Goal: Task Accomplishment & Management: Use online tool/utility

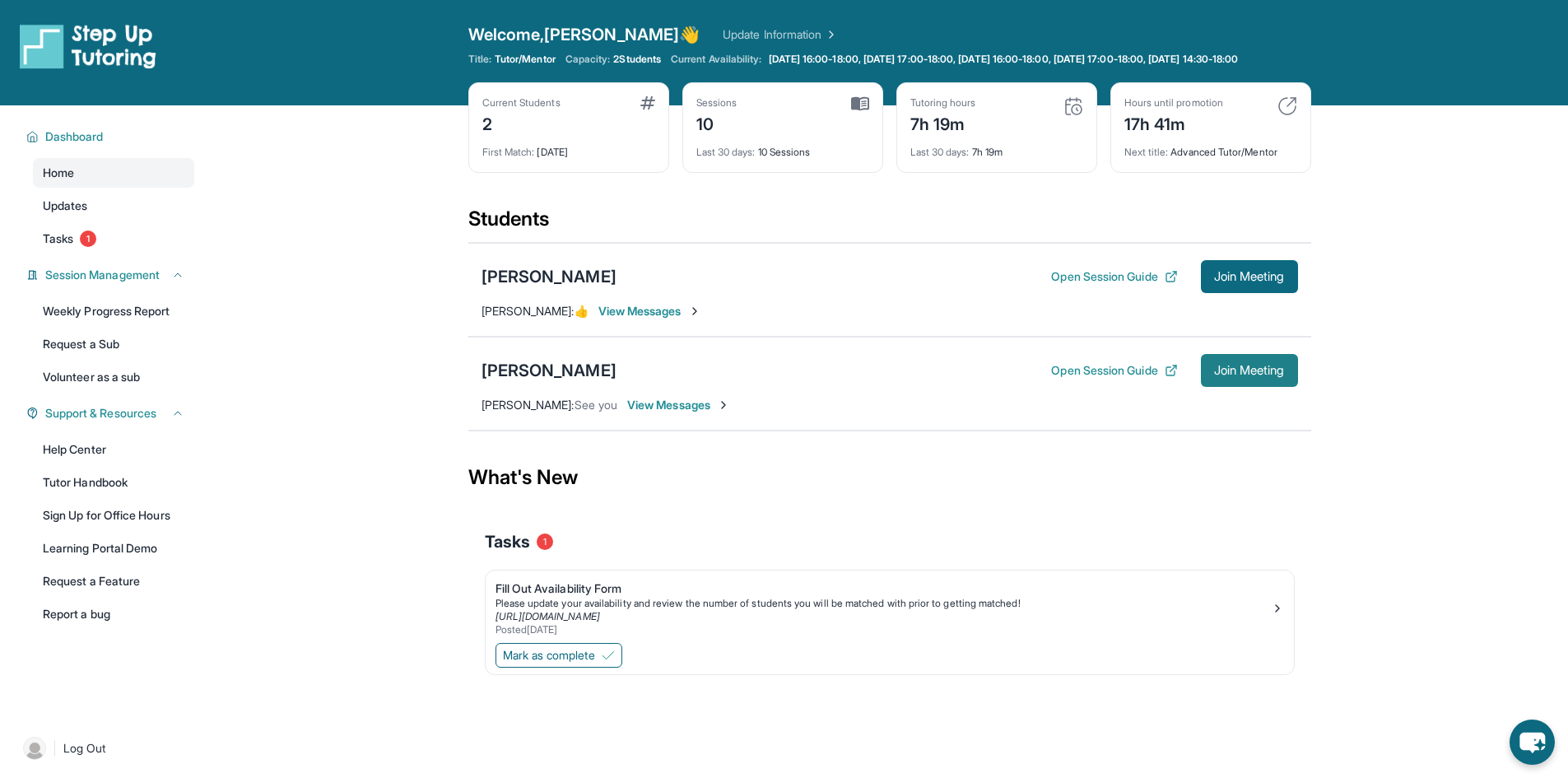
click at [1261, 387] on button "Join Meeting" at bounding box center [1250, 370] width 97 height 33
click at [1079, 379] on button "Open Session Guide" at bounding box center [1113, 370] width 126 height 17
click at [1076, 116] on img at bounding box center [1073, 106] width 19 height 19
click at [951, 135] on div "7h 19m" at bounding box center [943, 122] width 66 height 26
click at [921, 135] on div "7h 19m" at bounding box center [943, 122] width 66 height 26
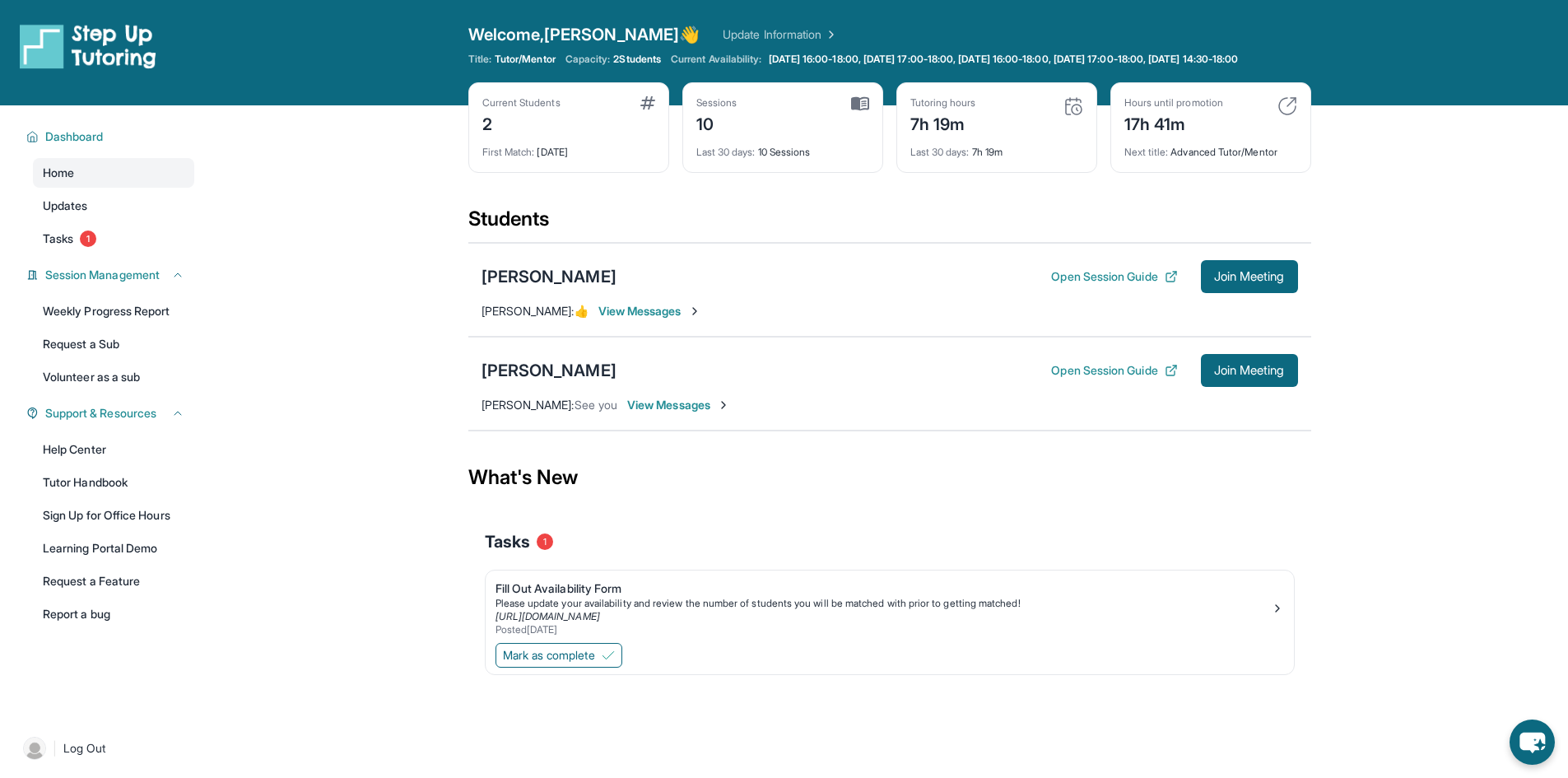
click at [946, 158] on span "Last 30 days :" at bounding box center [939, 152] width 59 height 12
drag, startPoint x: 951, startPoint y: 162, endPoint x: 982, endPoint y: 164, distance: 31.1
click at [974, 159] on div "Last 30 days : 7h 19m" at bounding box center [996, 147] width 173 height 23
click at [982, 159] on div "Last 30 days : 7h 19m" at bounding box center [996, 147] width 173 height 23
